Goal: Task Accomplishment & Management: Complete application form

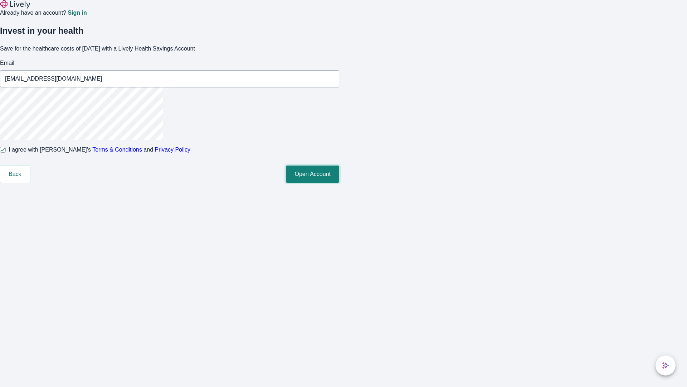
click at [339, 183] on button "Open Account" at bounding box center [312, 173] width 53 height 17
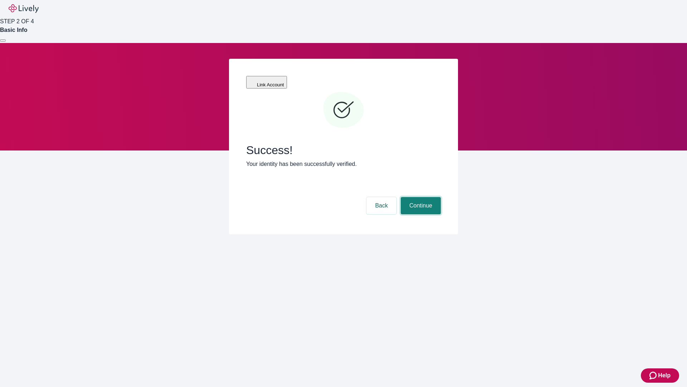
click at [420, 197] on button "Continue" at bounding box center [421, 205] width 40 height 17
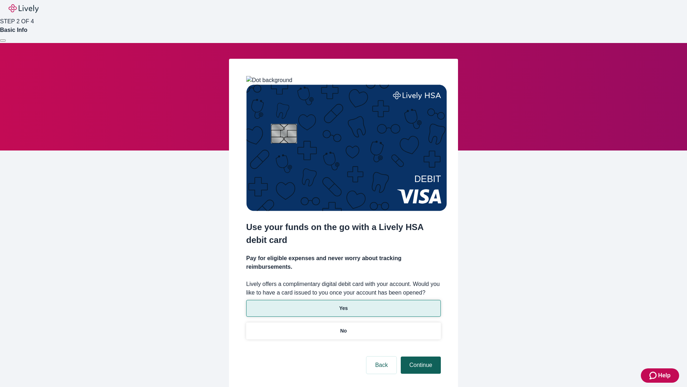
click at [343, 327] on p "No" at bounding box center [343, 331] width 7 height 8
click at [420, 356] on button "Continue" at bounding box center [421, 364] width 40 height 17
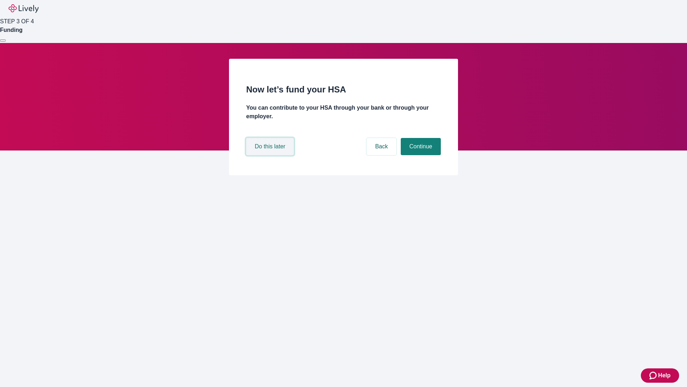
click at [271, 155] on button "Do this later" at bounding box center [270, 146] width 48 height 17
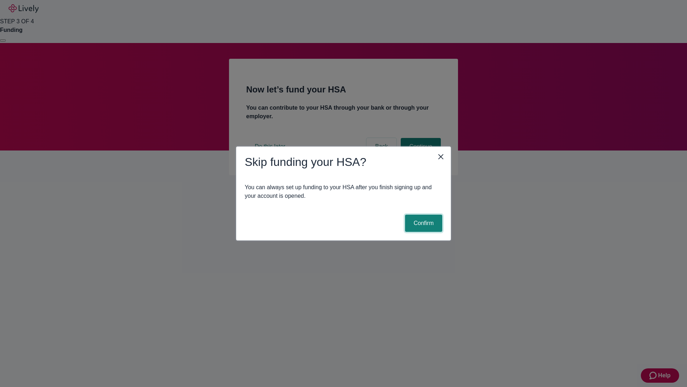
click at [423, 223] on button "Confirm" at bounding box center [423, 222] width 37 height 17
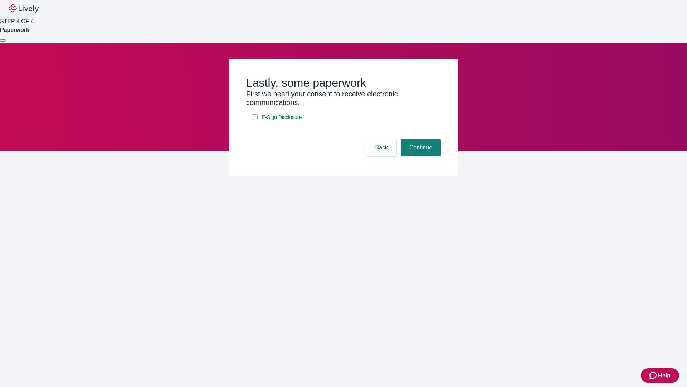
click at [255, 120] on input "E-Sign Disclosure" at bounding box center [255, 117] width 6 height 6
checkbox input "true"
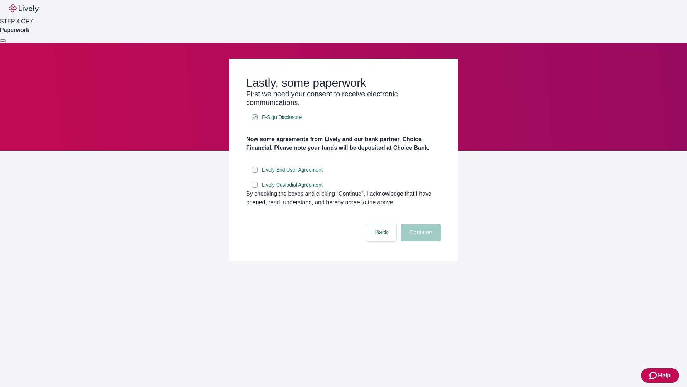
click at [255, 173] on input "Lively End User Agreement" at bounding box center [255, 170] width 6 height 6
checkbox input "true"
click at [255, 188] on input "Lively Custodial Agreement" at bounding box center [255, 185] width 6 height 6
checkbox input "true"
click at [420, 241] on button "Continue" at bounding box center [421, 232] width 40 height 17
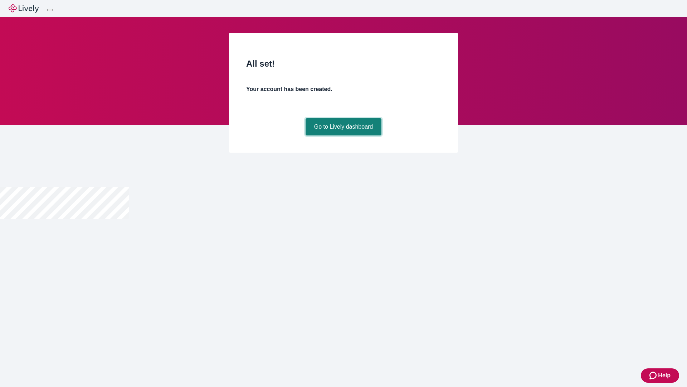
click at [343, 135] on link "Go to Lively dashboard" at bounding box center [344, 126] width 76 height 17
